Goal: Information Seeking & Learning: Learn about a topic

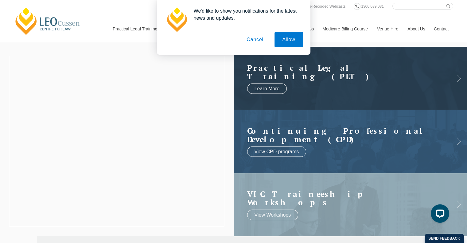
click at [256, 40] on button "Cancel" at bounding box center [255, 39] width 32 height 15
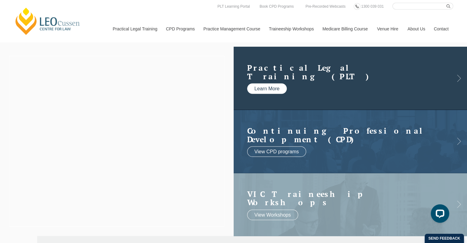
click at [279, 86] on link "Learn More" at bounding box center [267, 88] width 40 height 10
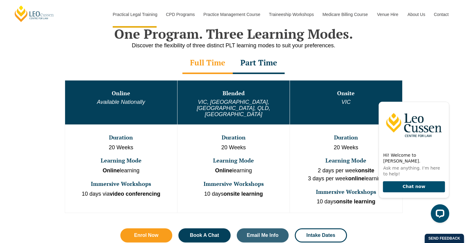
scroll to position [304, 0]
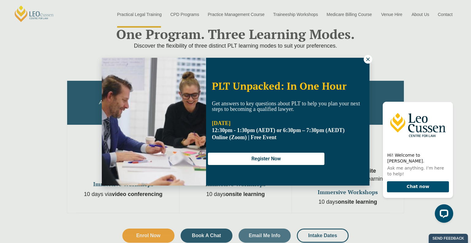
click at [368, 59] on icon at bounding box center [368, 59] width 6 height 6
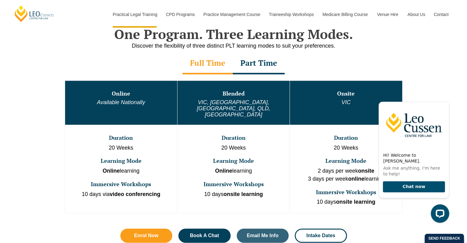
click at [257, 63] on div "Part Time" at bounding box center [259, 63] width 52 height 21
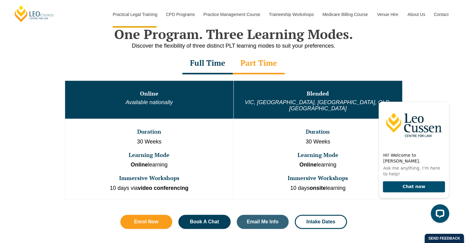
click at [213, 63] on div "Full Time" at bounding box center [207, 63] width 50 height 21
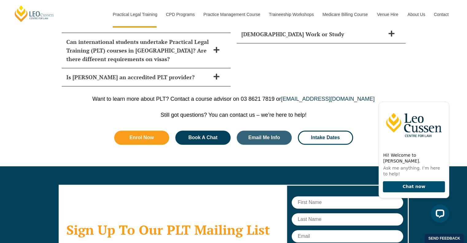
scroll to position [3110, 0]
